Goal: Complete application form

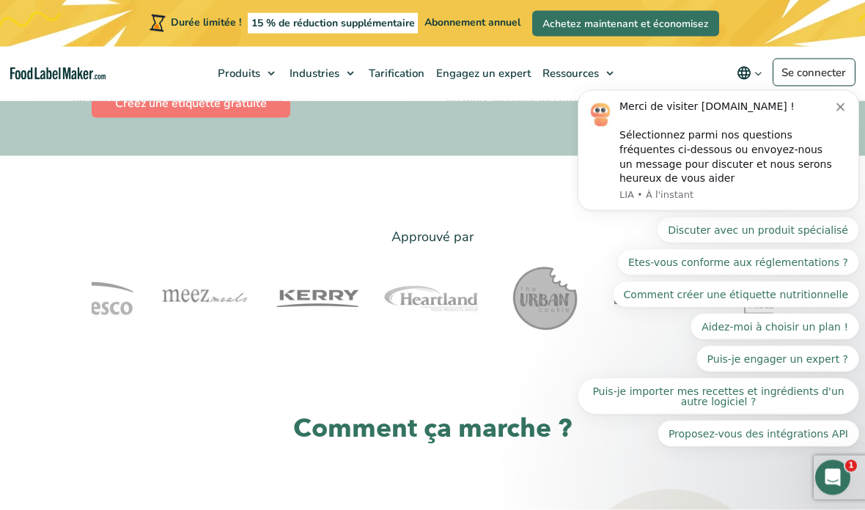
scroll to position [556, 0]
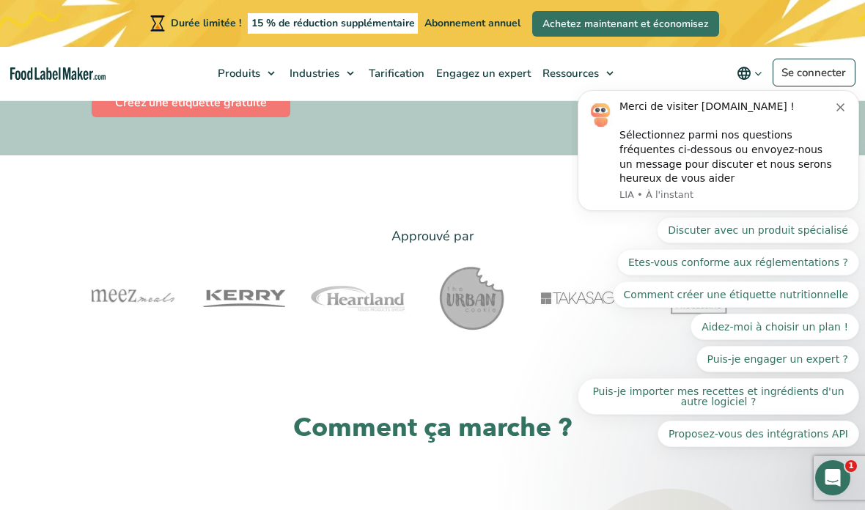
click at [843, 110] on icon "Notification de rejet" at bounding box center [840, 107] width 8 height 8
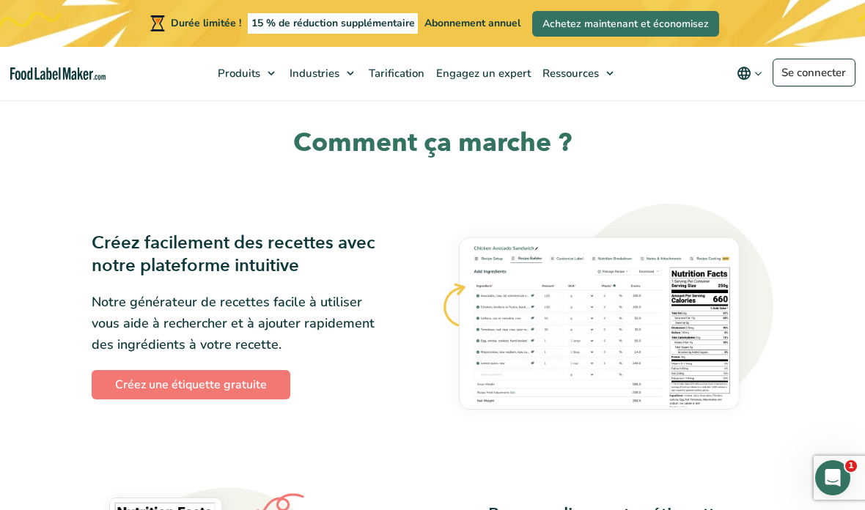
scroll to position [970, 0]
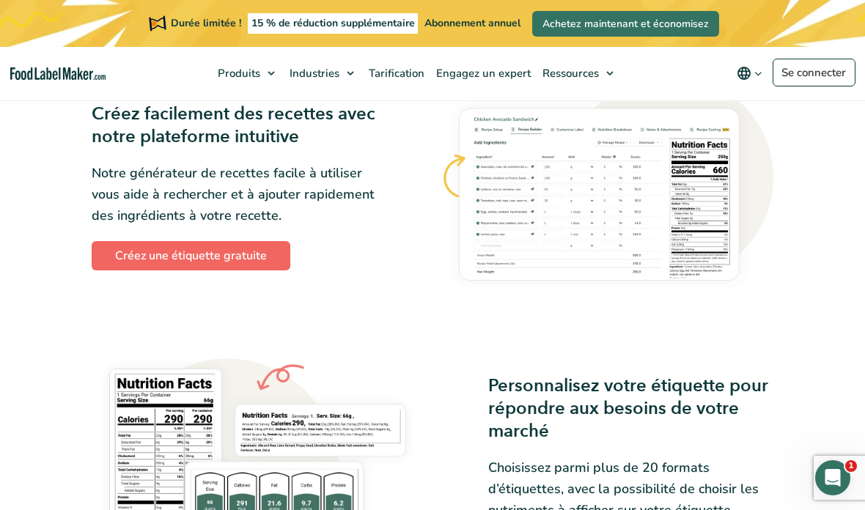
click at [180, 261] on font "Créez une étiquette gratuite" at bounding box center [191, 256] width 152 height 16
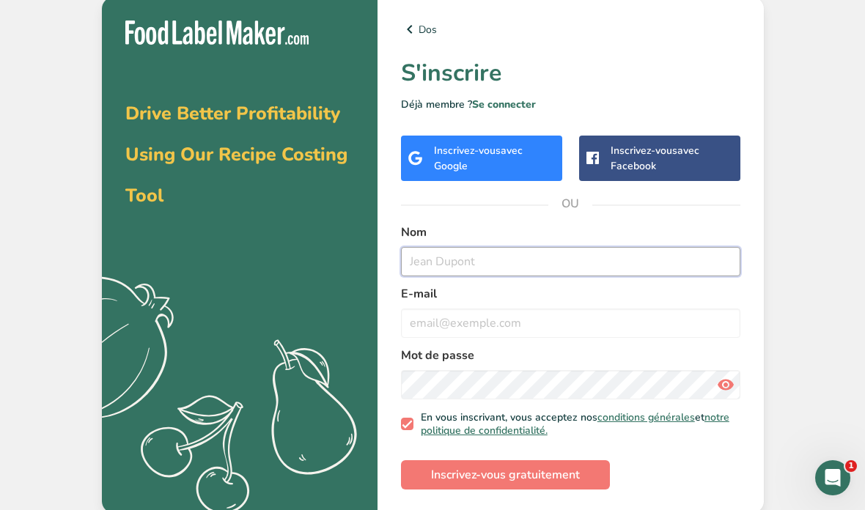
click at [473, 276] on input "text" at bounding box center [570, 261] width 339 height 29
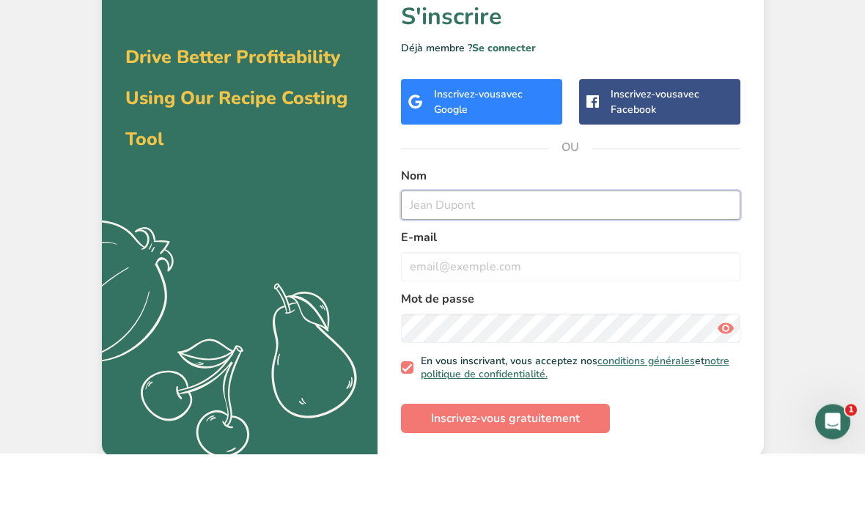
scroll to position [4, 0]
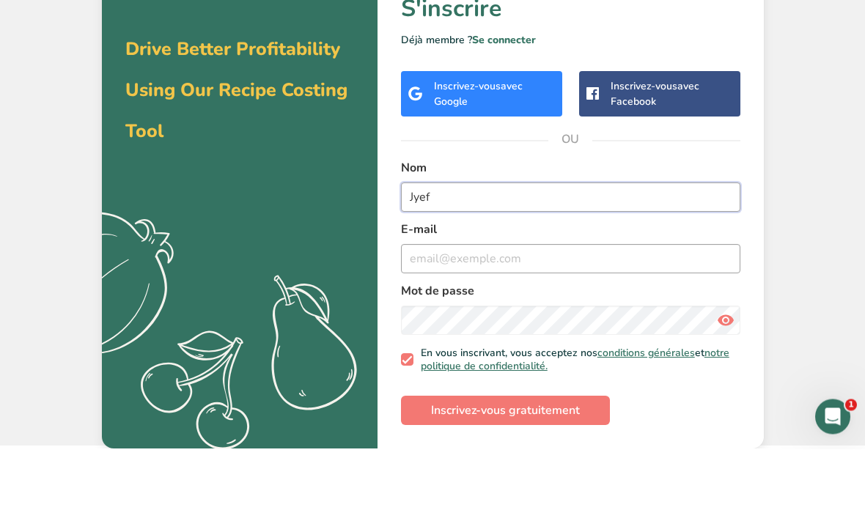
type input "Jyef"
click at [504, 306] on input "email" at bounding box center [570, 320] width 339 height 29
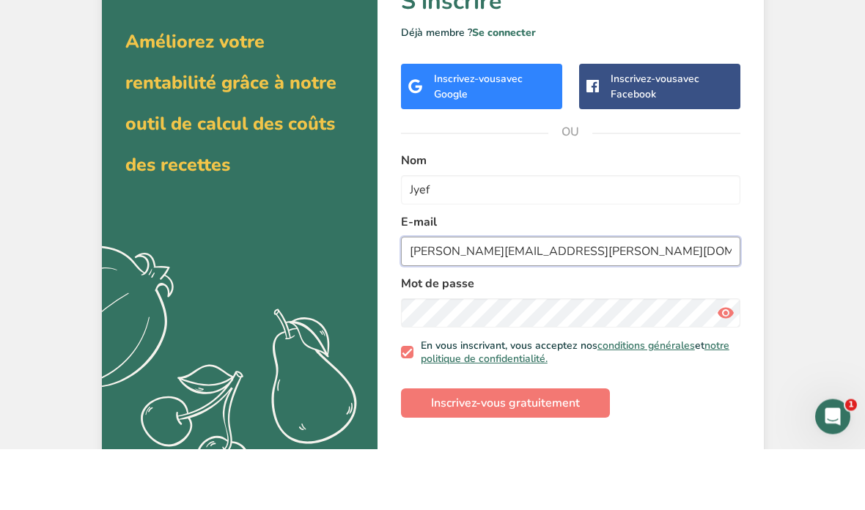
click at [583, 298] on input "[PERSON_NAME][EMAIL_ADDRESS][PERSON_NAME][DOMAIN_NAME]" at bounding box center [570, 312] width 339 height 29
type input "[PERSON_NAME][EMAIL_ADDRESS][PERSON_NAME][DOMAIN_NAME]"
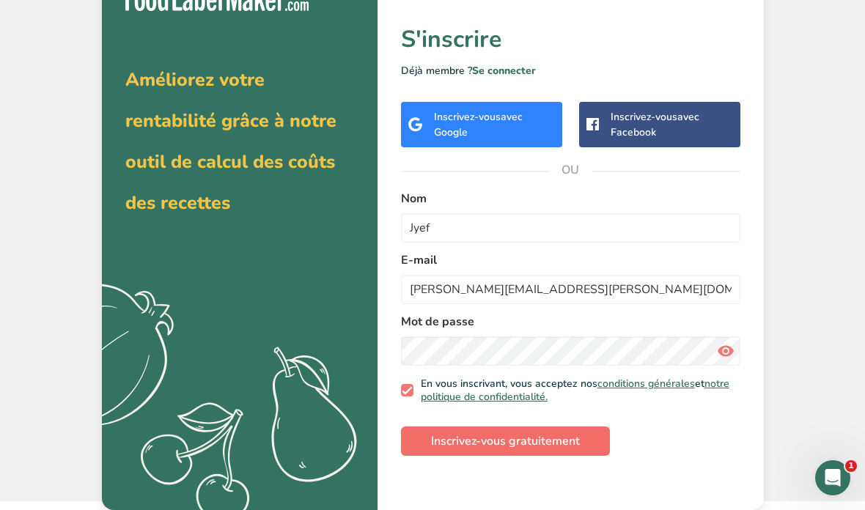
click at [551, 433] on font "Inscrivez-vous gratuitement" at bounding box center [505, 441] width 149 height 16
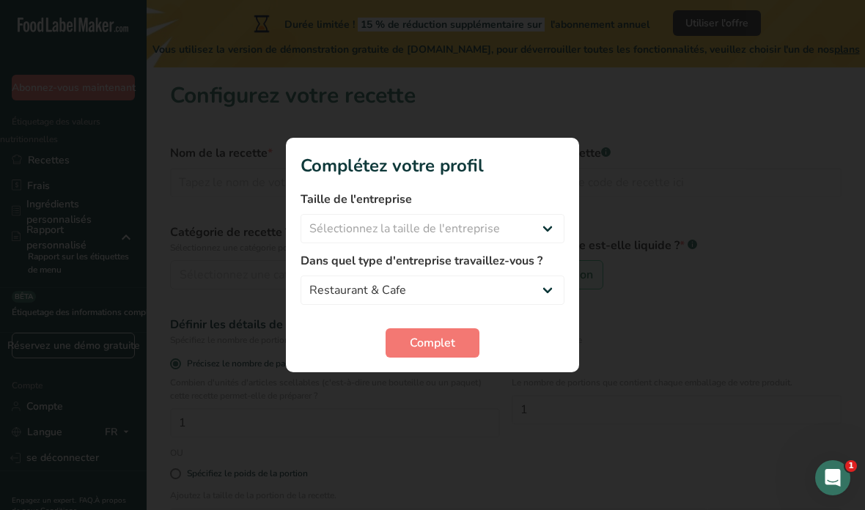
click at [525, 267] on font "Dans quel type d'entreprise travaillez-vous ?" at bounding box center [421, 261] width 242 height 16
click at [455, 393] on div at bounding box center [432, 255] width 865 height 510
click at [530, 281] on select "Packaged Food Manufacturer Restaurant & Cafe Bakery Meal Plans & Catering Compa…" at bounding box center [432, 290] width 264 height 29
click at [533, 353] on div "Complet" at bounding box center [432, 342] width 264 height 29
click at [591, 363] on div at bounding box center [432, 255] width 865 height 510
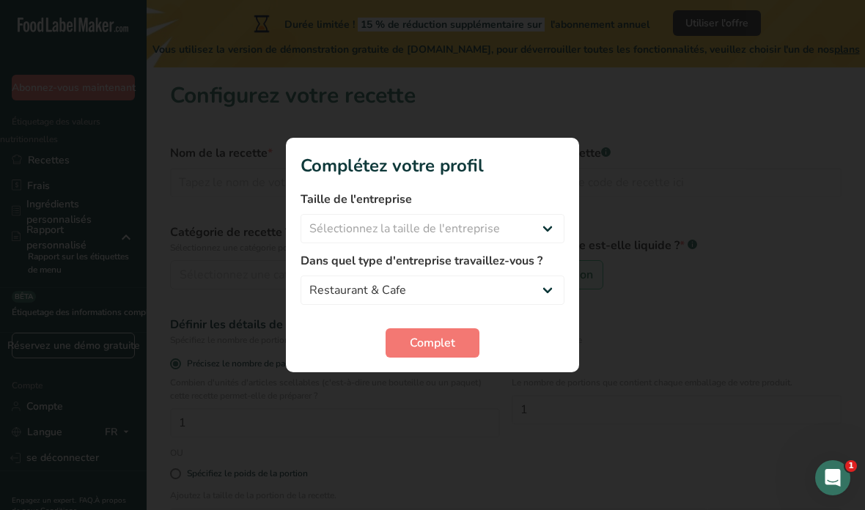
click at [553, 351] on div "Complet" at bounding box center [432, 342] width 264 height 29
click at [550, 351] on div "Complet" at bounding box center [432, 342] width 264 height 29
click at [540, 319] on form "Taille de l'entreprise Sélectionnez la taille de l'entreprise Fewer than 10 Emp…" at bounding box center [432, 274] width 264 height 167
click at [445, 409] on div at bounding box center [432, 255] width 865 height 510
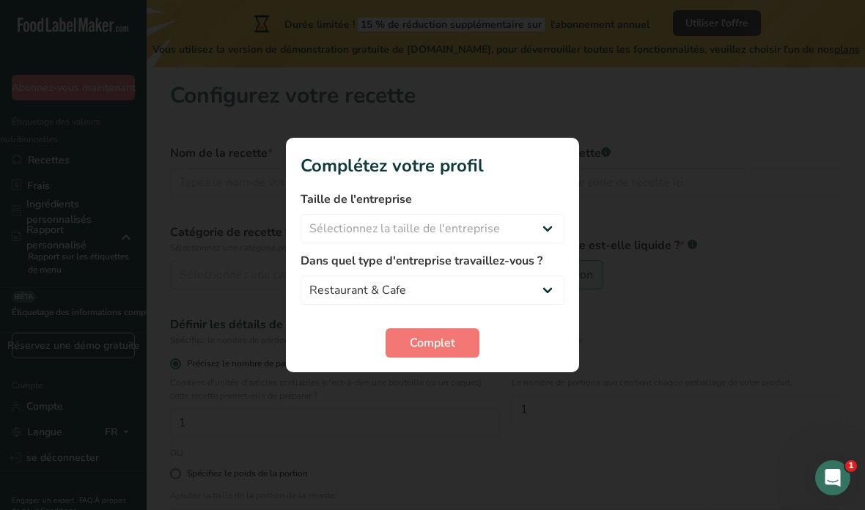
click at [429, 410] on div at bounding box center [432, 255] width 865 height 510
click at [434, 398] on div at bounding box center [432, 255] width 865 height 510
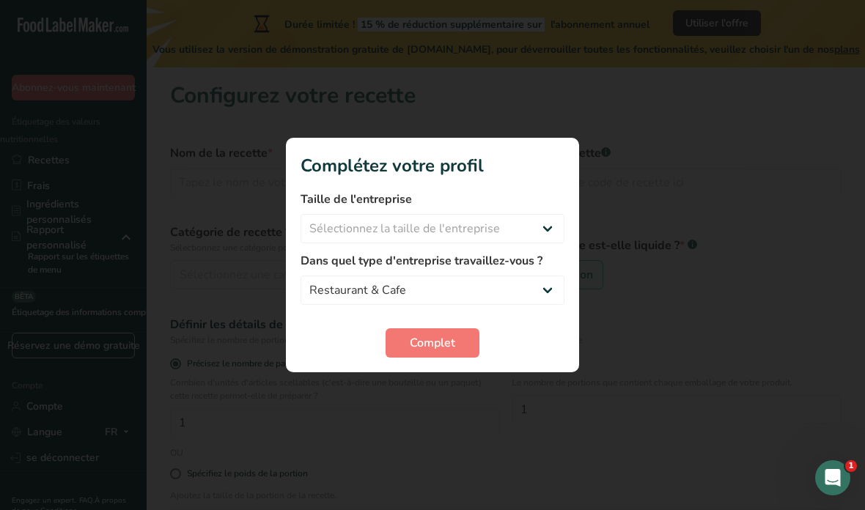
click at [440, 412] on div at bounding box center [432, 255] width 865 height 510
click at [538, 294] on select "Packaged Food Manufacturer Restaurant & Cafe Bakery Meal Plans & Catering Compa…" at bounding box center [432, 290] width 264 height 29
click at [508, 280] on select "Packaged Food Manufacturer Restaurant & Cafe Bakery Meal Plans & Catering Compa…" at bounding box center [432, 290] width 264 height 29
click at [547, 288] on select "Packaged Food Manufacturer Restaurant & Cafe Bakery Meal Plans & Catering Compa…" at bounding box center [432, 290] width 264 height 29
select select "2"
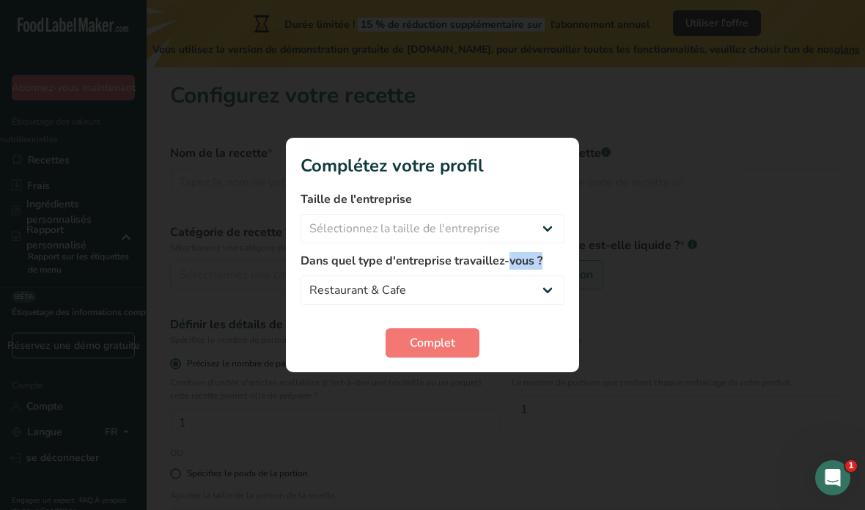
click at [441, 421] on div at bounding box center [432, 255] width 865 height 510
click at [465, 415] on div at bounding box center [432, 255] width 865 height 510
click at [459, 427] on div at bounding box center [432, 255] width 865 height 510
click at [347, 352] on div "Complet" at bounding box center [432, 342] width 264 height 29
click at [616, 122] on div at bounding box center [432, 255] width 865 height 510
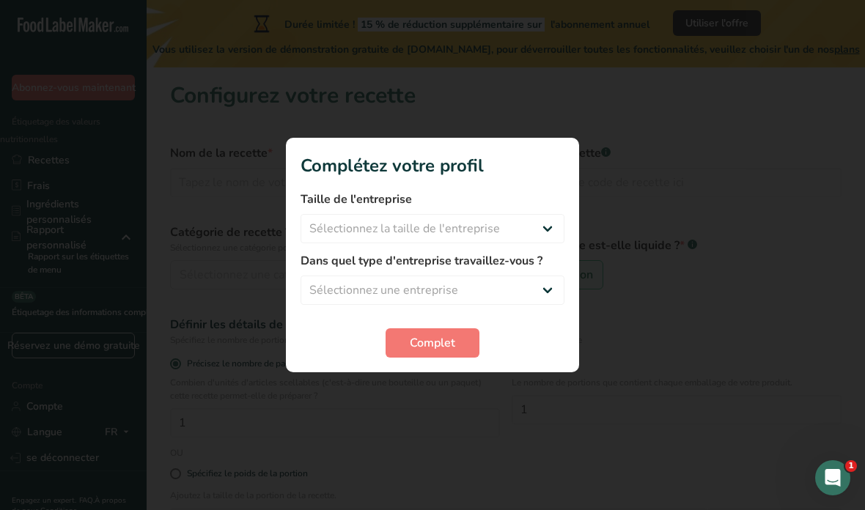
click at [578, 128] on div at bounding box center [432, 255] width 865 height 510
click at [547, 229] on select "Sélectionnez la taille de l'entreprise Moins de 10 employés 10 à 50 employés 51…" at bounding box center [432, 228] width 264 height 29
select select "3"
click at [546, 294] on select "Sélectionnez une entreprise Fabricant d'aliments emballés Restaurant et café Bo…" at bounding box center [432, 290] width 264 height 29
select select "2"
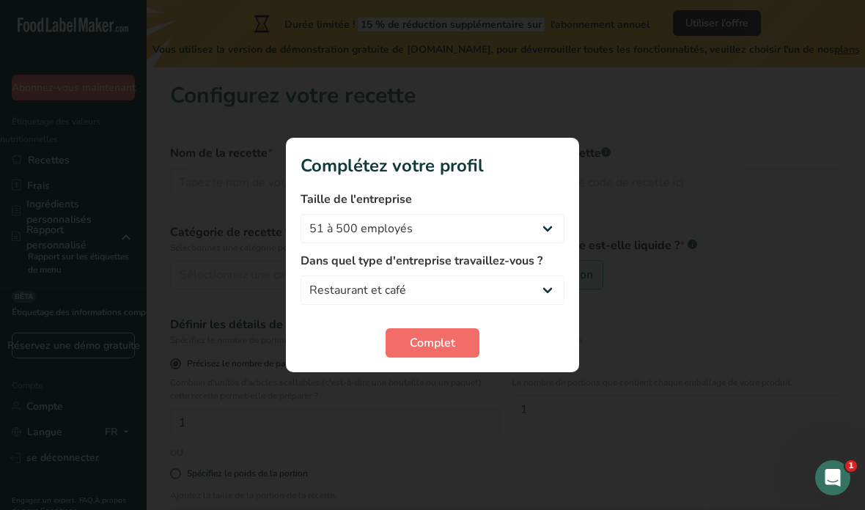
click at [477, 351] on button "Complet" at bounding box center [432, 342] width 94 height 29
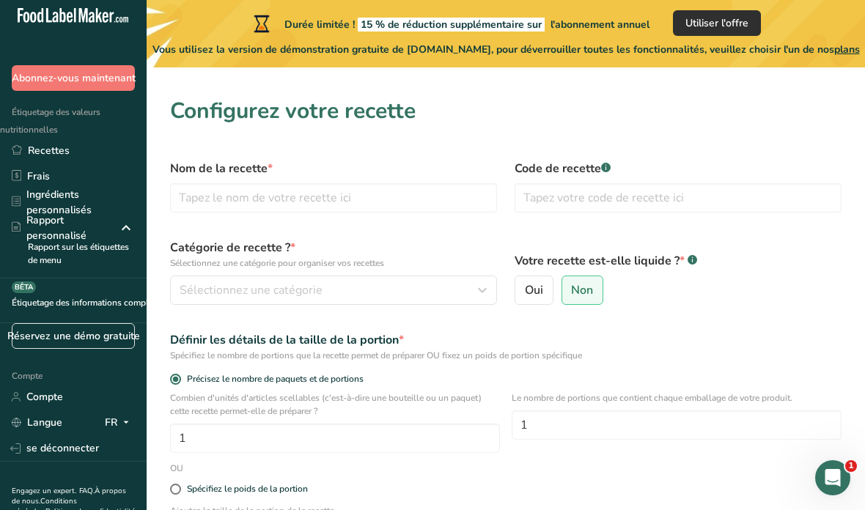
scroll to position [1, 0]
